Goal: Use online tool/utility: Utilize a website feature to perform a specific function

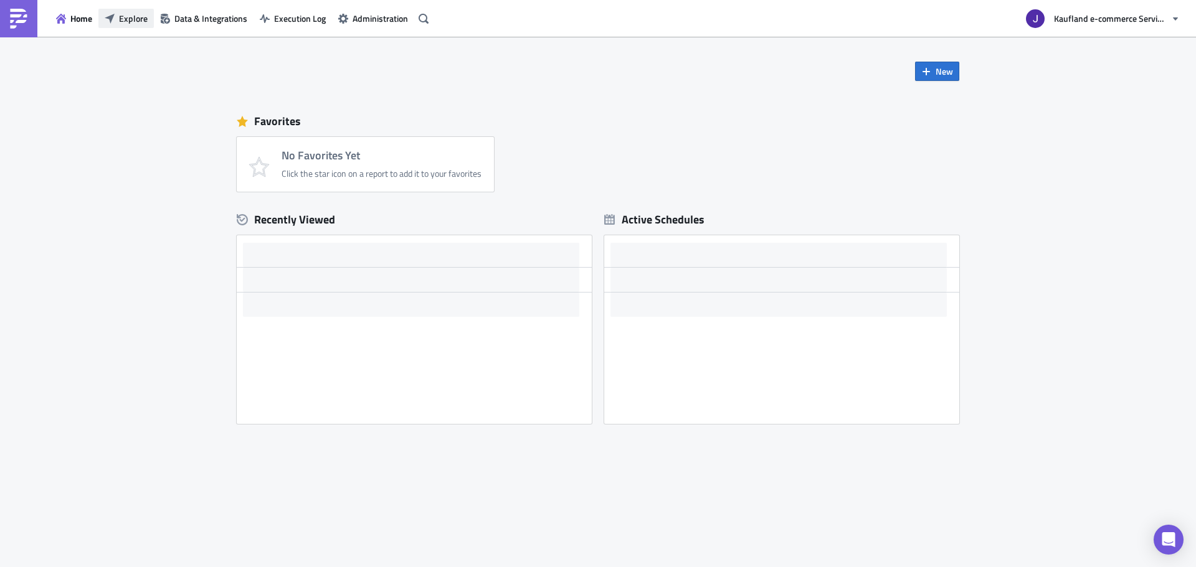
click at [120, 17] on span "Explore" at bounding box center [133, 18] width 29 height 13
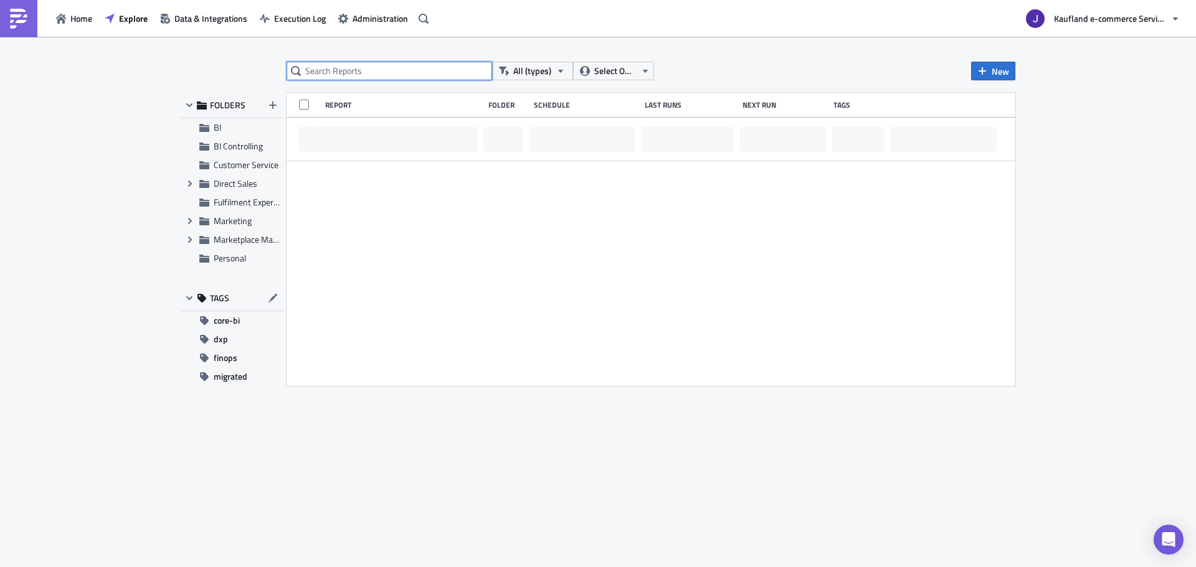
click at [333, 78] on input "text" at bounding box center [390, 71] width 206 height 19
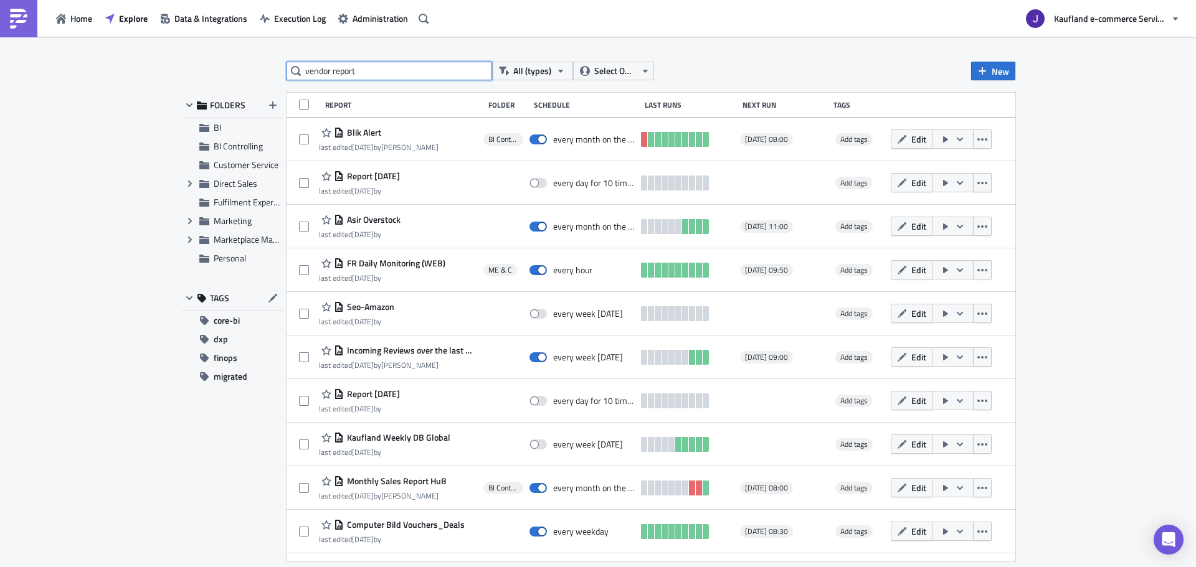
type input "vendor report"
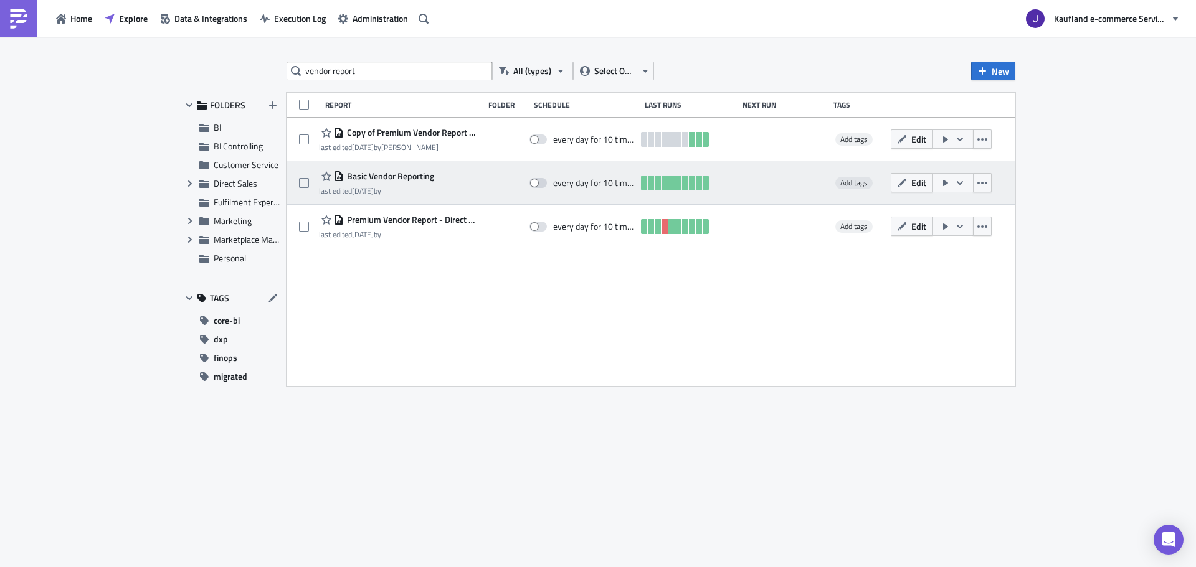
click at [952, 183] on button "button" at bounding box center [953, 182] width 42 height 19
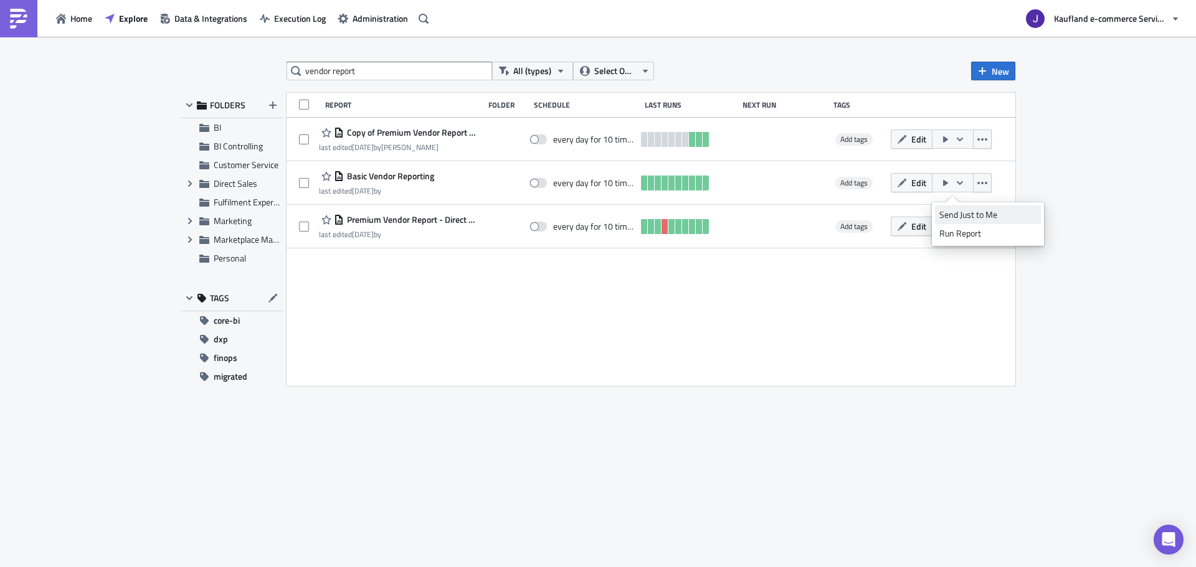
click at [949, 212] on div "Send Just to Me" at bounding box center [987, 215] width 97 height 12
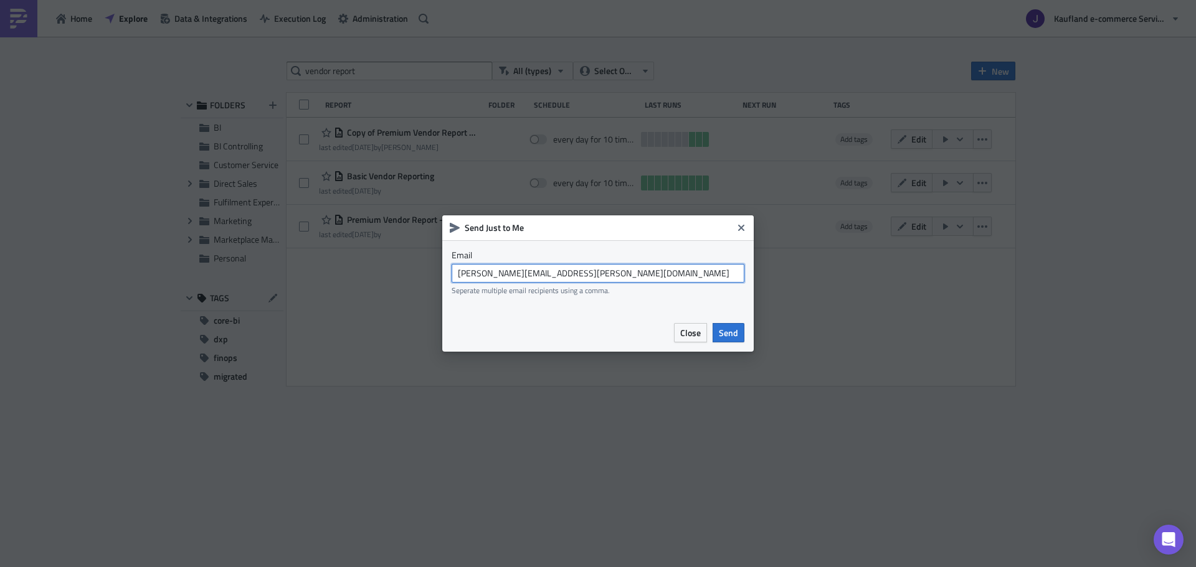
click at [513, 277] on input "[PERSON_NAME][EMAIL_ADDRESS][PERSON_NAME][DOMAIN_NAME]" at bounding box center [598, 273] width 293 height 19
drag, startPoint x: 528, startPoint y: 273, endPoint x: 632, endPoint y: 283, distance: 104.5
click at [632, 283] on div "[EMAIL_ADDRESS][DOMAIN_NAME] Seperate multiple email recipients using a comma." at bounding box center [598, 279] width 293 height 31
type input "[EMAIL_ADDRESS][DOMAIN_NAME]"
click at [711, 330] on div "Close Send" at bounding box center [706, 332] width 77 height 19
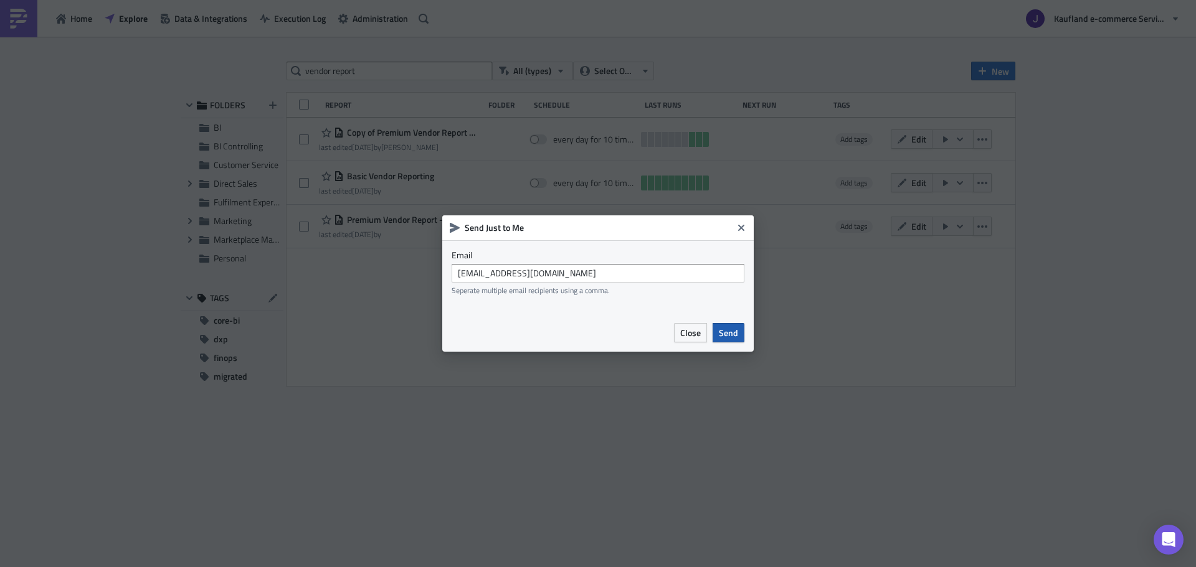
click at [716, 331] on button "Send" at bounding box center [729, 332] width 32 height 19
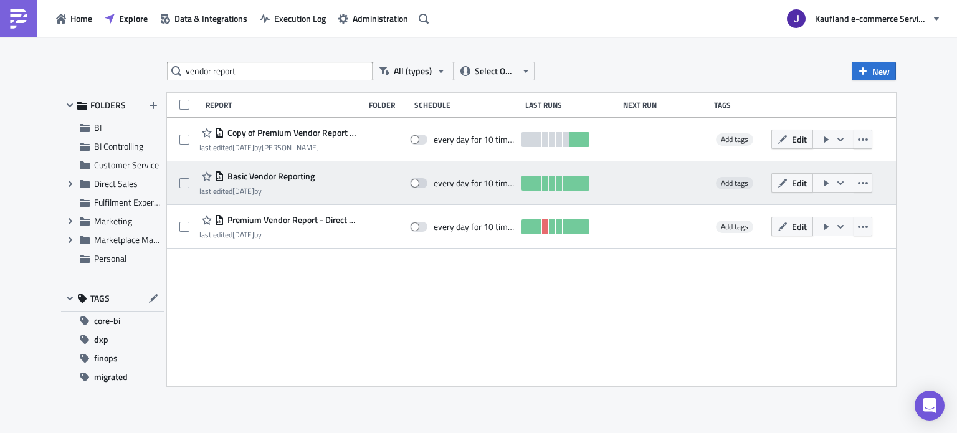
click at [831, 179] on button "button" at bounding box center [833, 182] width 42 height 19
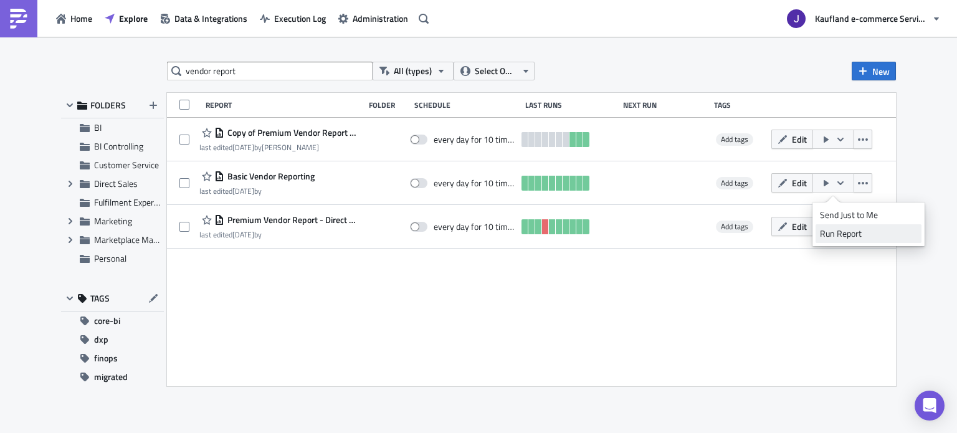
click at [840, 237] on div "Run Report" at bounding box center [868, 233] width 97 height 12
